Goal: Check status: Check status

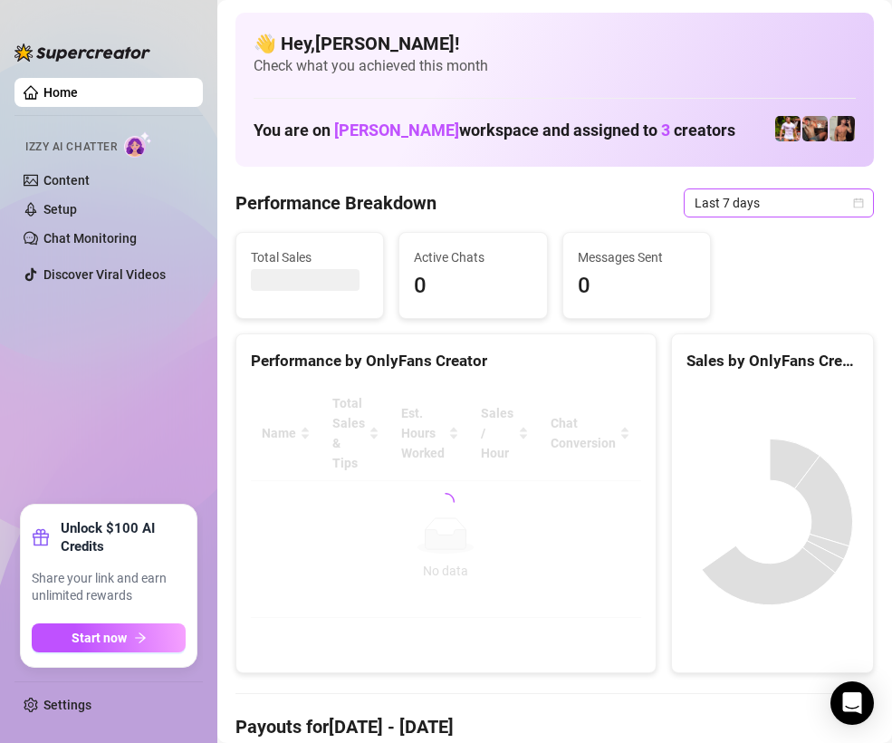
click at [792, 206] on span "Last 7 days" at bounding box center [779, 202] width 168 height 27
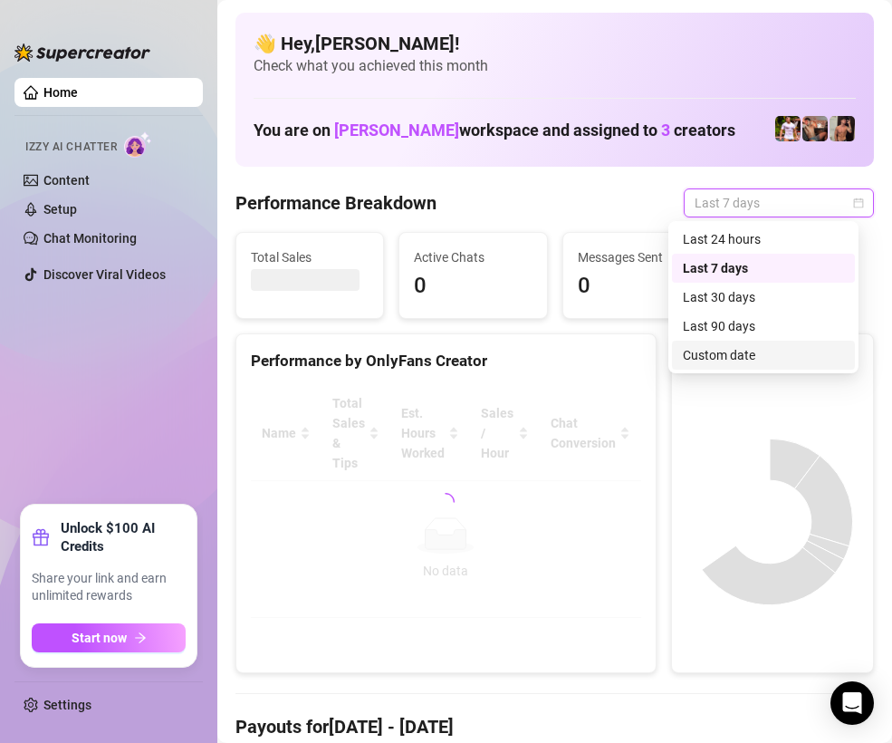
click at [749, 352] on div "Custom date" at bounding box center [763, 355] width 161 height 20
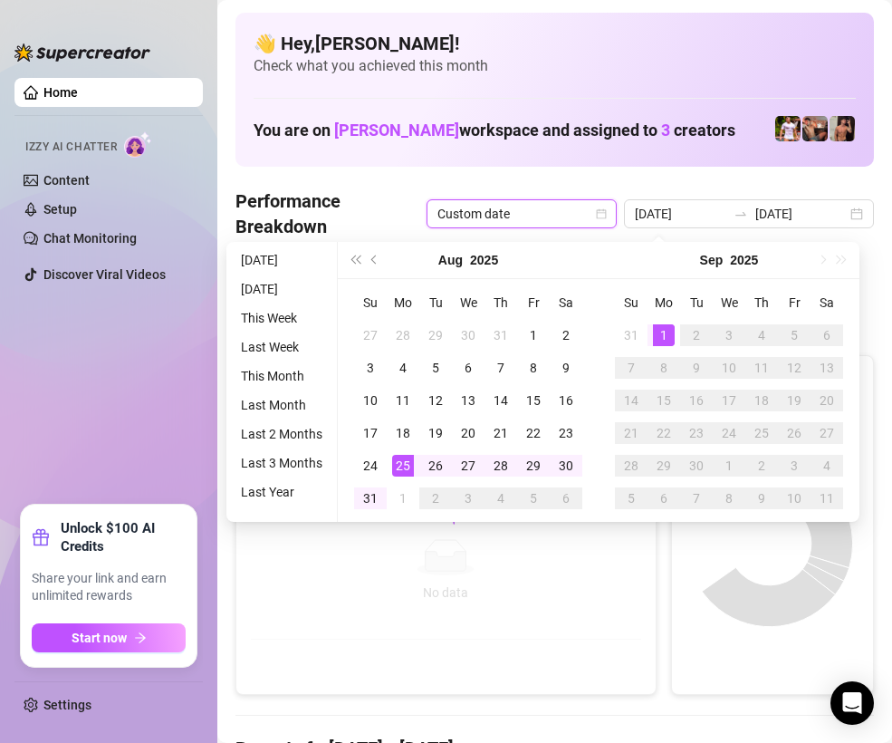
type input "[DATE]"
click at [664, 341] on div "1" at bounding box center [664, 335] width 22 height 22
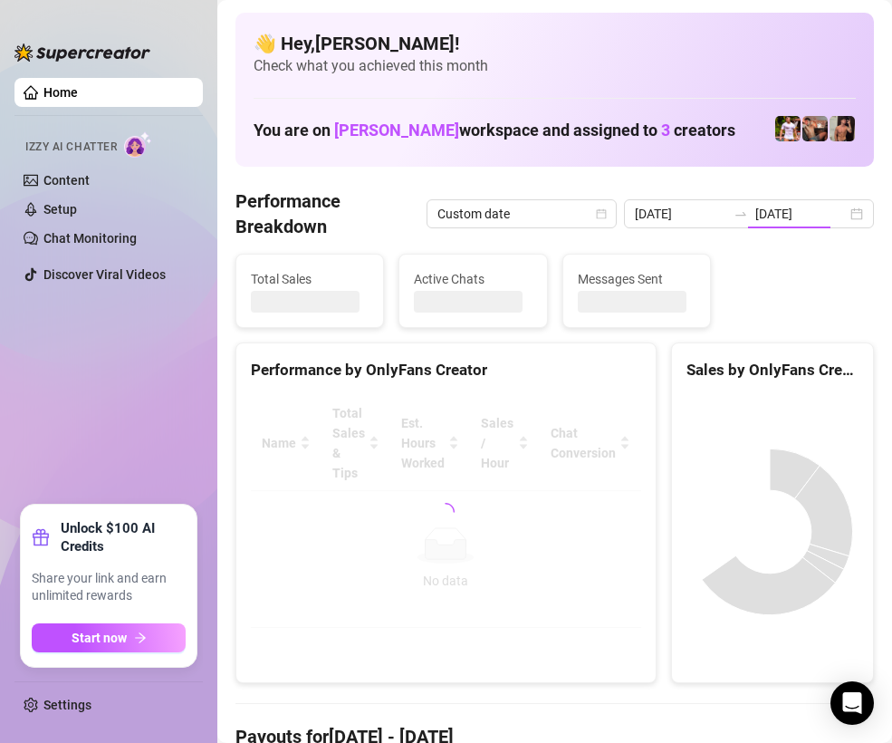
type input "[DATE]"
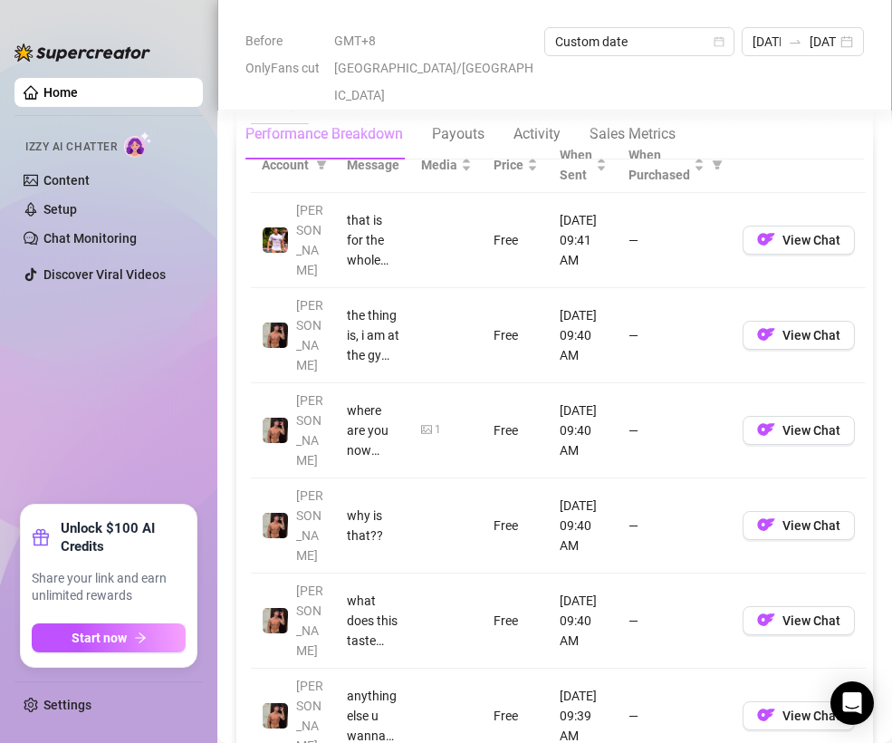
scroll to position [2174, 0]
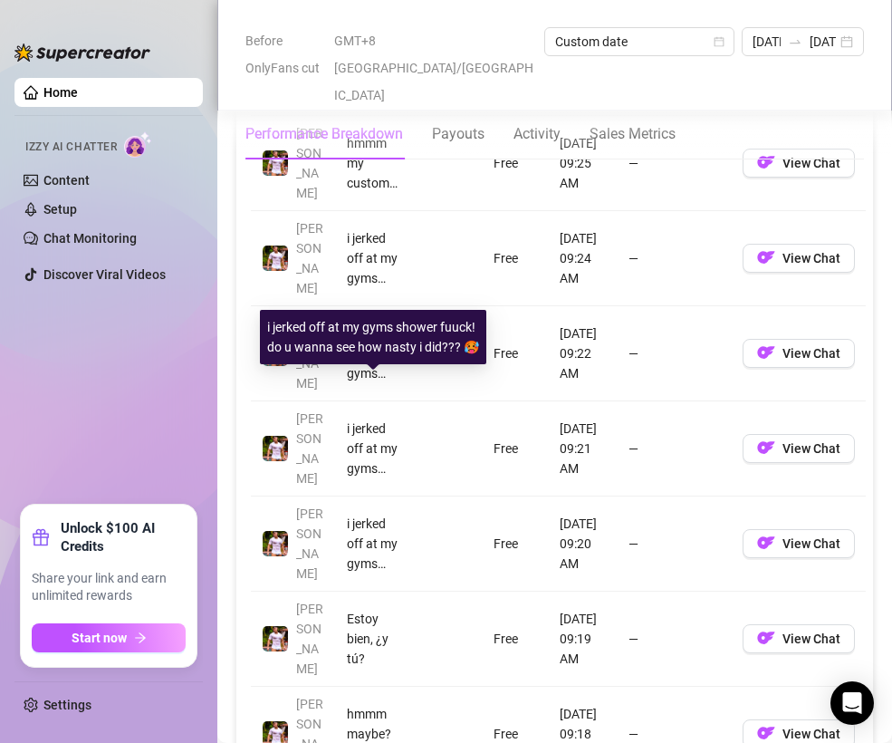
click at [362, 514] on div "i jerked off at my gyms shower fuuck! do u wanna see how nasty i did??? 🥵" at bounding box center [373, 544] width 53 height 60
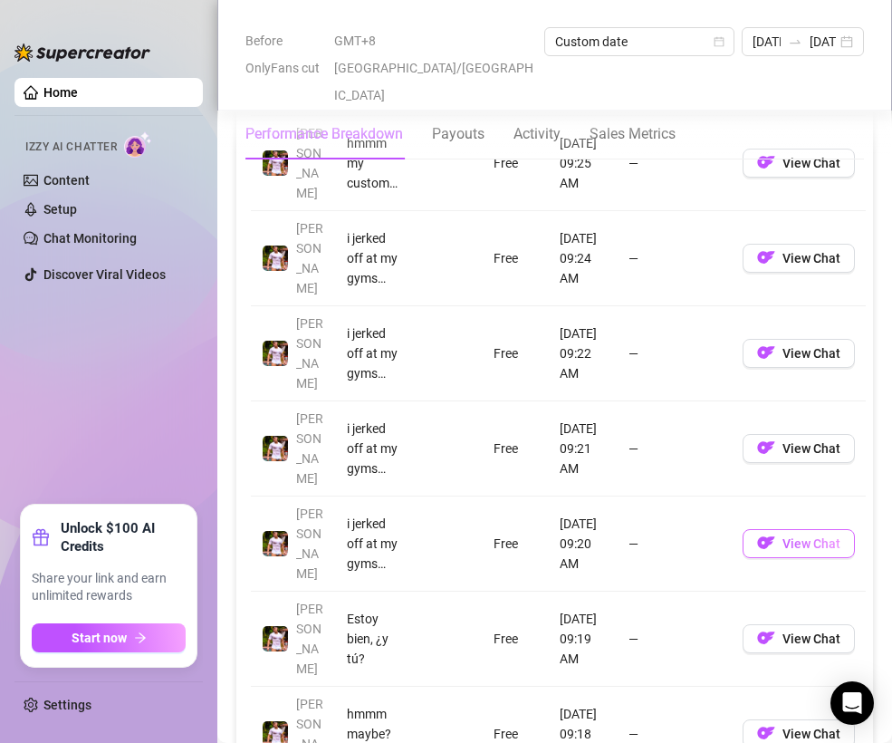
click at [763, 533] on img "button" at bounding box center [766, 542] width 18 height 18
